Goal: Transaction & Acquisition: Book appointment/travel/reservation

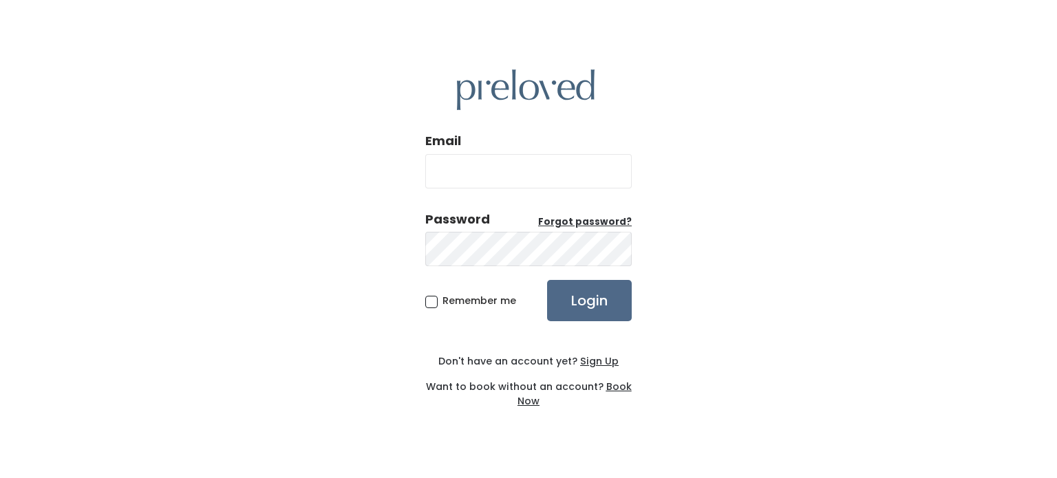
click at [511, 177] on input "Email" at bounding box center [528, 171] width 207 height 34
type input "[EMAIL_ADDRESS][DOMAIN_NAME]"
click at [587, 222] on u "Forgot password?" at bounding box center [585, 221] width 94 height 13
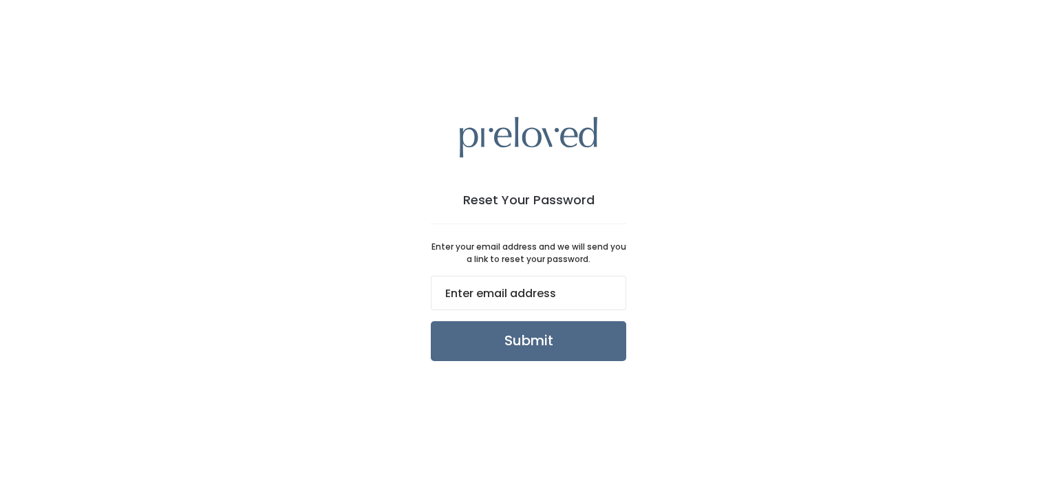
click at [437, 280] on input "email" at bounding box center [529, 293] width 196 height 34
type input "ashleymfoote@gmail.com"
click at [501, 355] on input "Submit" at bounding box center [529, 341] width 196 height 40
click at [465, 330] on input "Submit" at bounding box center [529, 341] width 196 height 40
click at [511, 302] on input "ashleymfoote@gmail.com" at bounding box center [529, 293] width 196 height 34
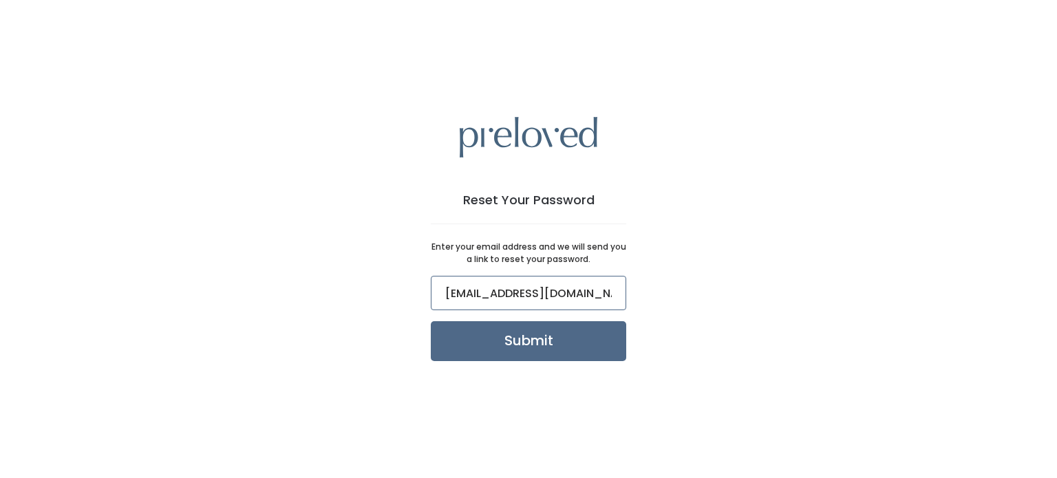
click at [511, 302] on input "ashleymfoote@gmail.com" at bounding box center [529, 293] width 196 height 34
type input "ahollister53@gmail.com"
click at [478, 346] on input "Submit" at bounding box center [529, 341] width 196 height 40
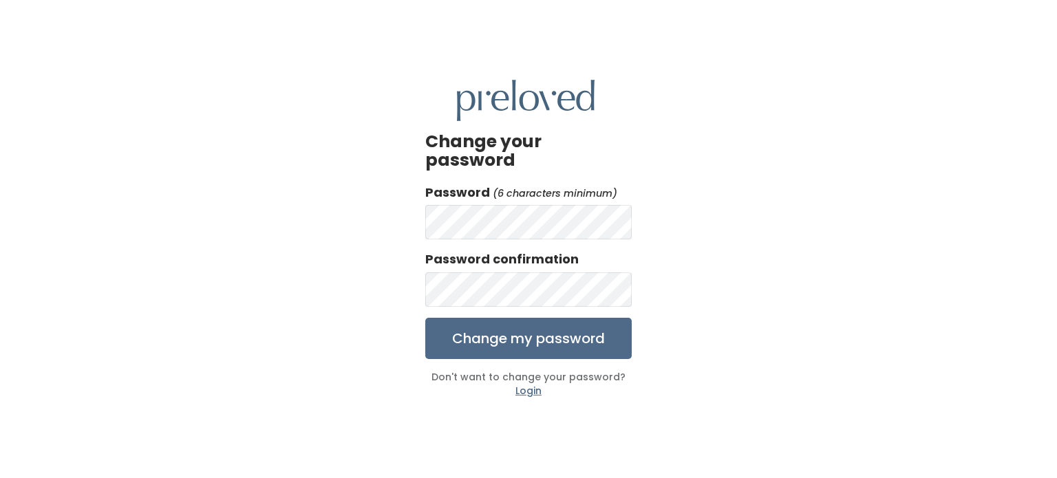
click at [505, 231] on form "Password (6 characters minimum) Password confirmation Change my password" at bounding box center [528, 272] width 207 height 176
click at [461, 329] on input "Change my password" at bounding box center [528, 338] width 207 height 41
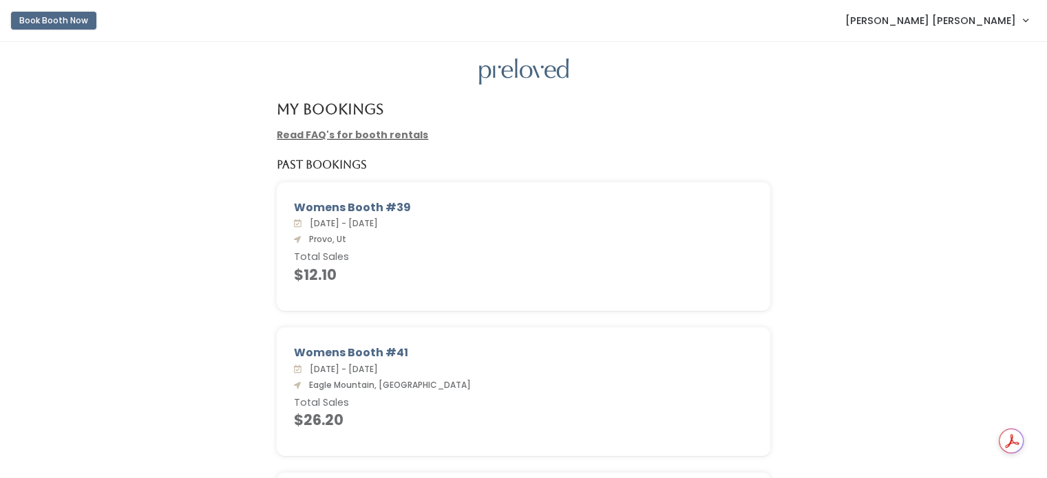
click at [64, 23] on button "Book Booth Now" at bounding box center [53, 21] width 85 height 18
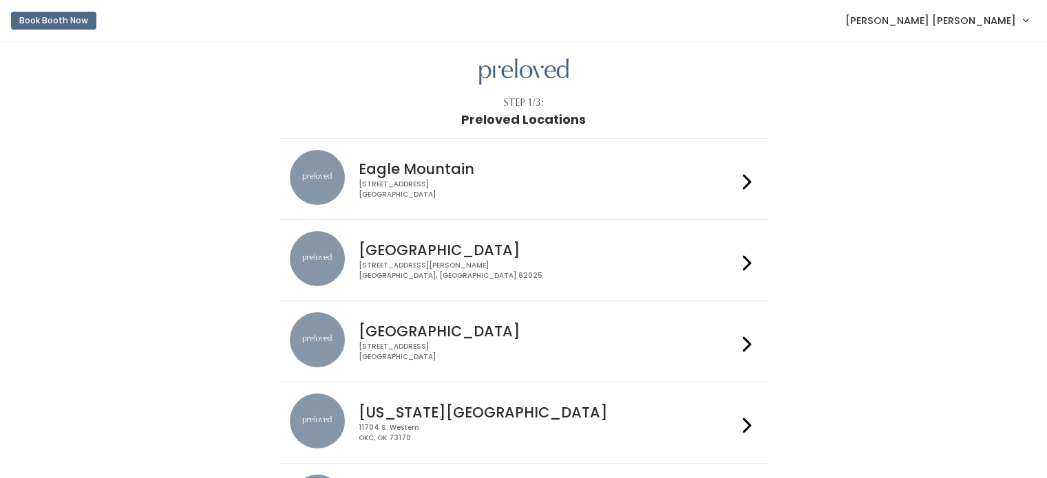
click at [486, 178] on div "Eagle Mountain 4342 E Pony Express Pkwy Suite 200 Eagle Mountain, UT 84005" at bounding box center [545, 175] width 384 height 50
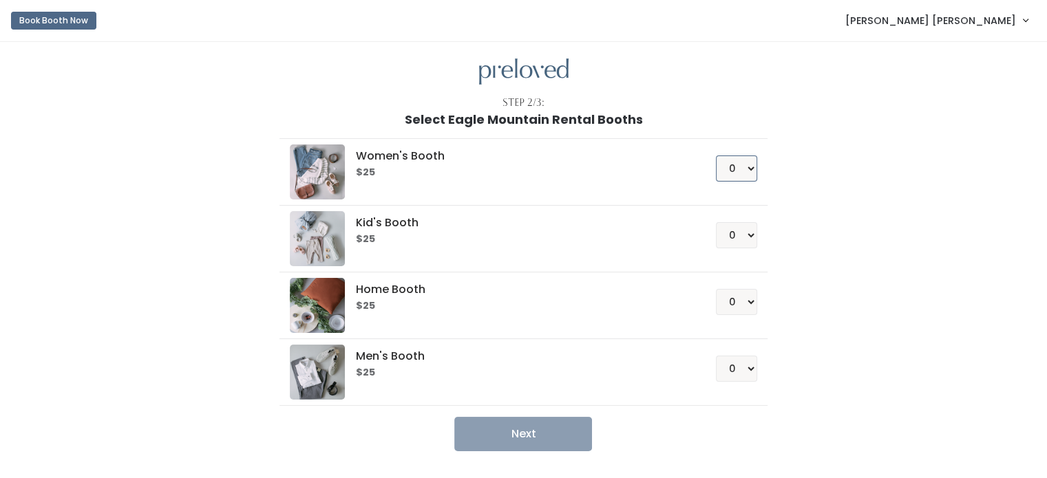
click at [746, 166] on select "0 1 2 3 4" at bounding box center [736, 169] width 41 height 26
select select "1"
click at [716, 156] on select "0 1 2 3 4" at bounding box center [736, 169] width 41 height 26
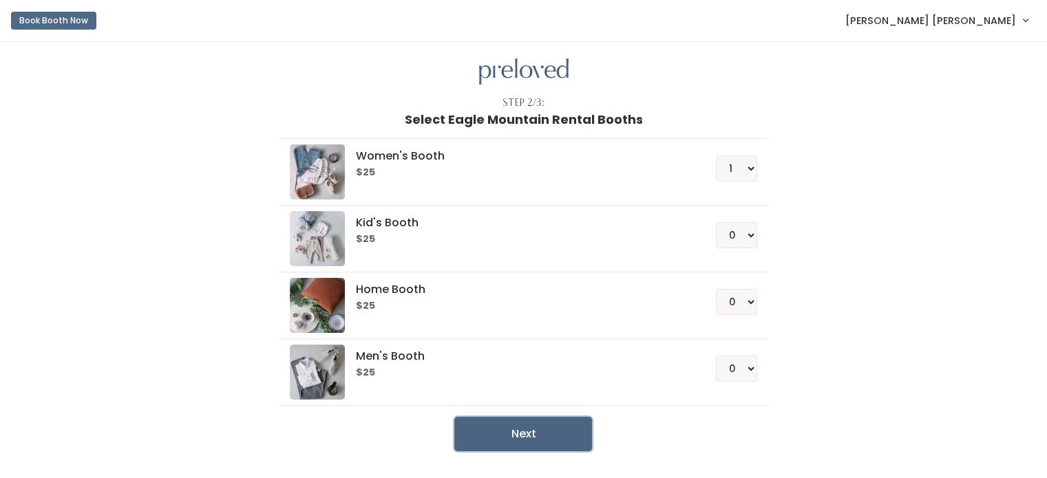
click at [498, 423] on button "Next" at bounding box center [523, 434] width 138 height 34
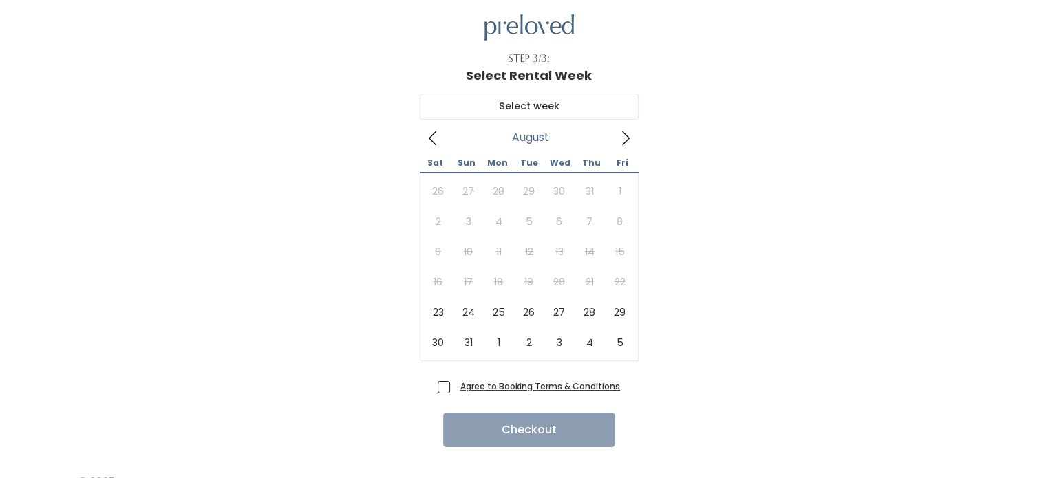
scroll to position [44, 0]
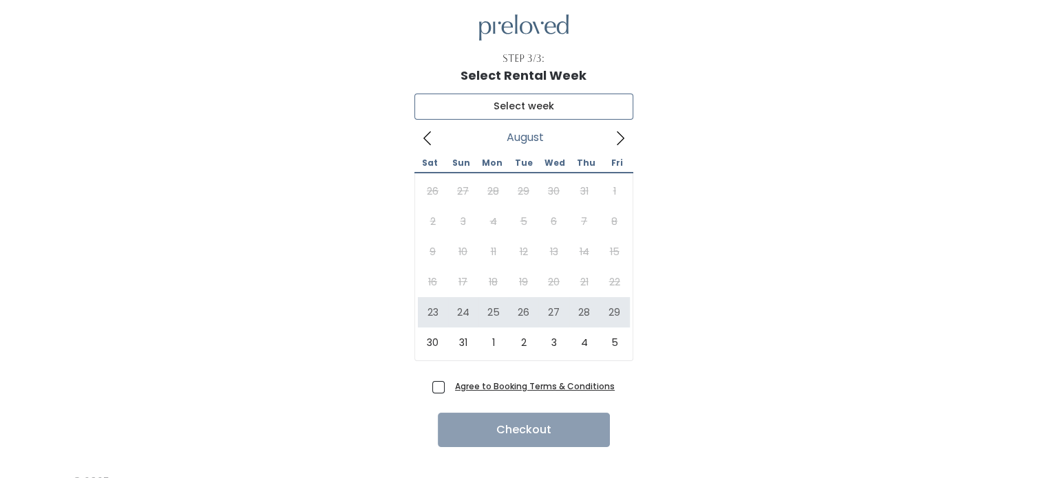
type input "[DATE] to [DATE]"
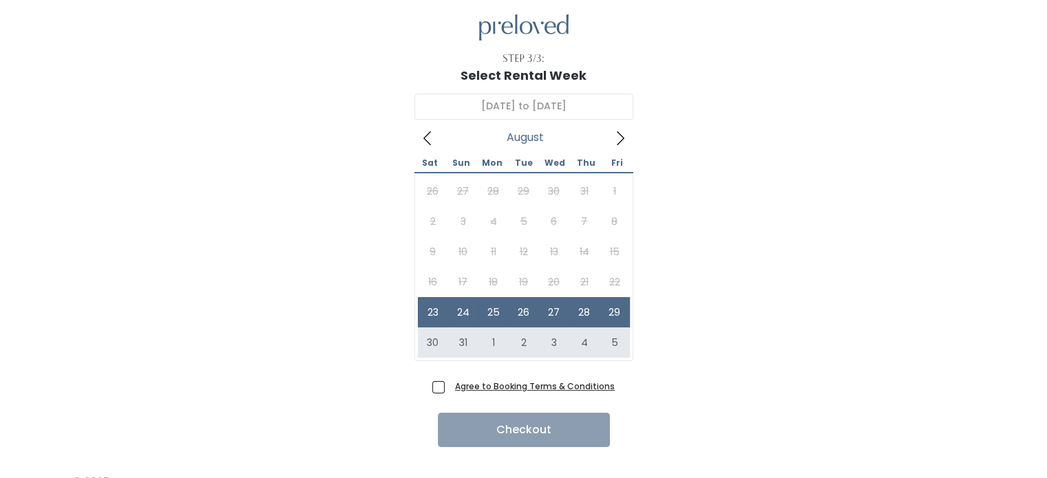
click at [450, 389] on span "Agree to Booking Terms & Conditions" at bounding box center [532, 386] width 165 height 14
click at [450, 388] on input "Agree to Booking Terms & Conditions" at bounding box center [454, 383] width 9 height 9
checkbox input "true"
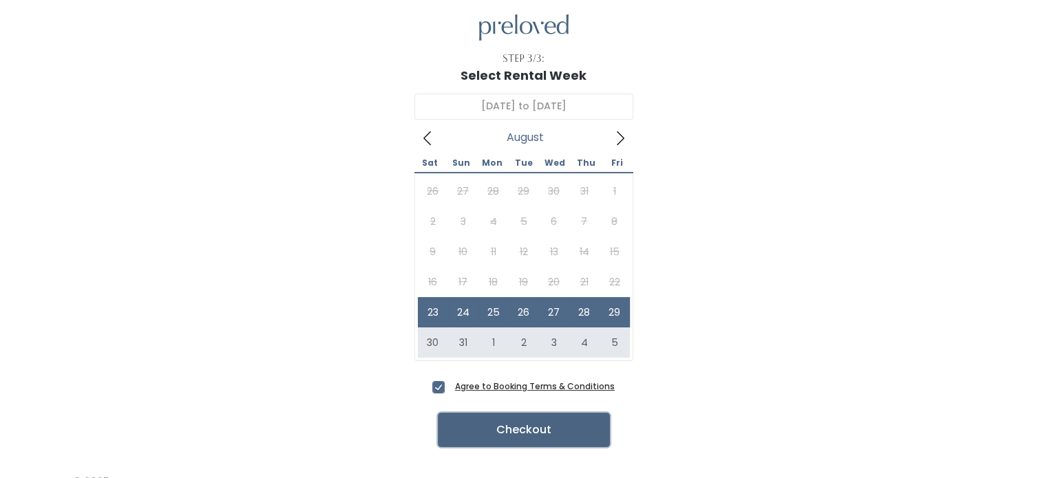
click at [487, 421] on button "Checkout" at bounding box center [524, 430] width 172 height 34
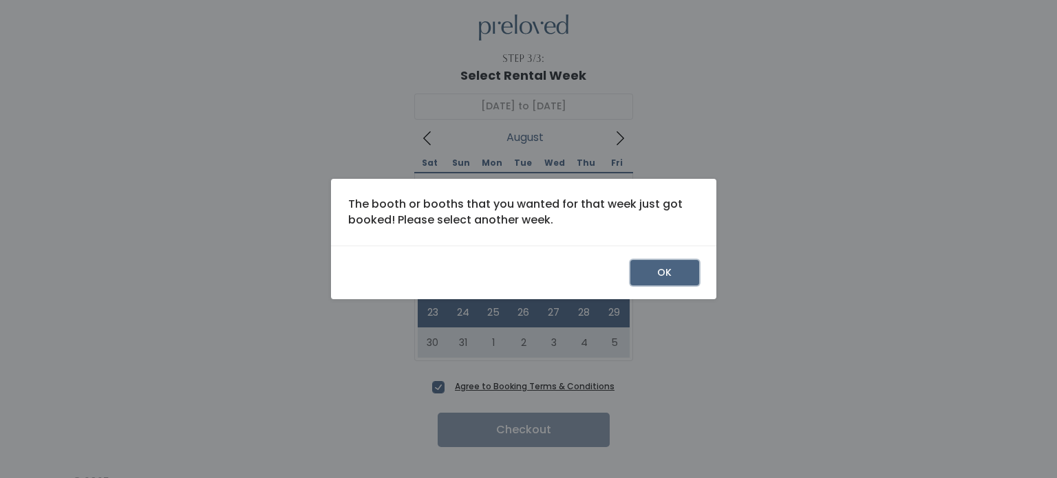
click at [661, 266] on button "OK" at bounding box center [665, 273] width 69 height 26
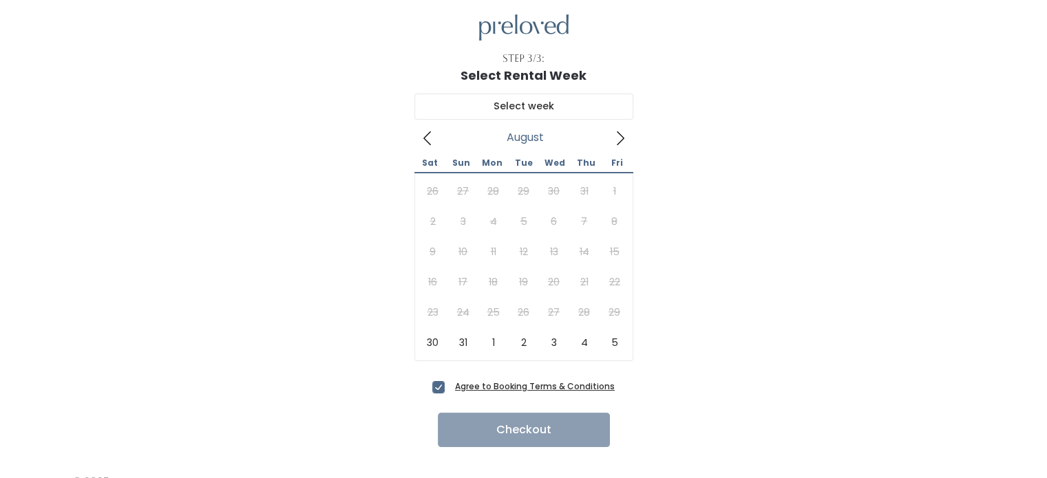
scroll to position [65, 0]
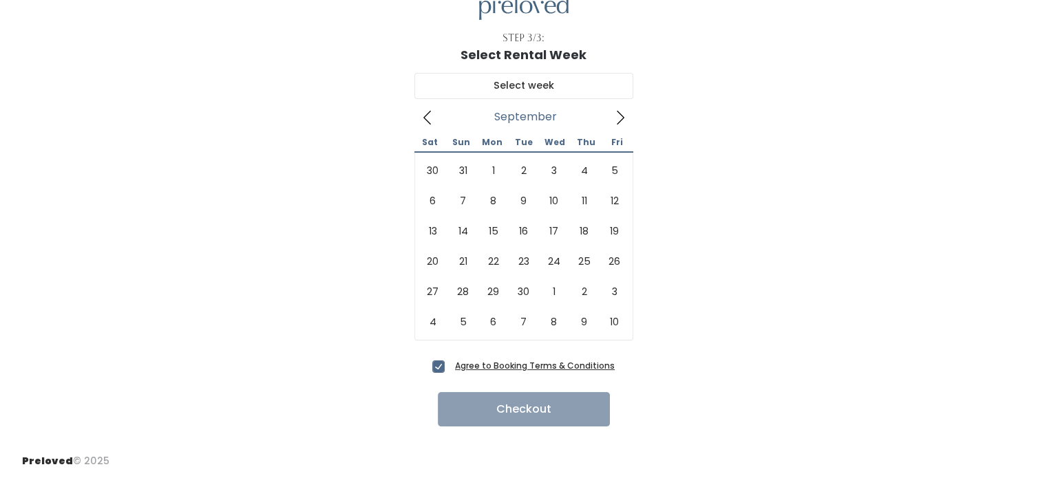
click at [620, 112] on icon at bounding box center [620, 117] width 15 height 15
type input "[DATE] to [DATE]"
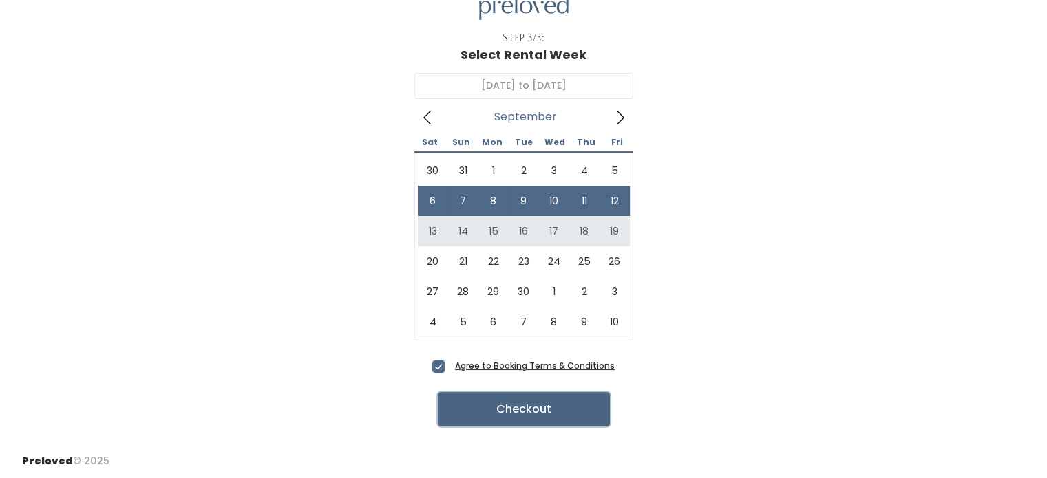
click at [536, 412] on button "Checkout" at bounding box center [524, 409] width 172 height 34
